Goal: Navigation & Orientation: Go to known website

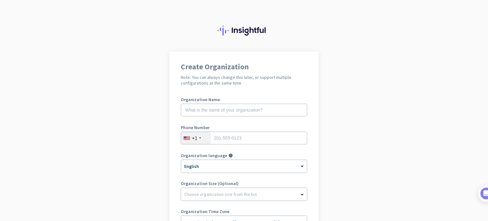
scroll to position [86, 0]
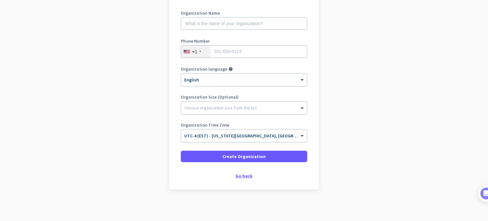
click at [240, 174] on div "Go back" at bounding box center [244, 176] width 126 height 4
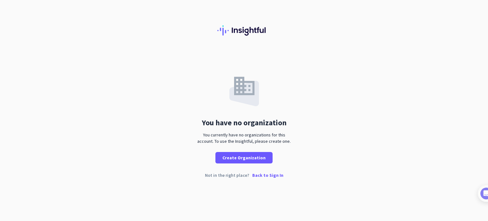
click at [263, 176] on p "Back to Sign In" at bounding box center [267, 175] width 31 height 4
